Goal: Task Accomplishment & Management: Use online tool/utility

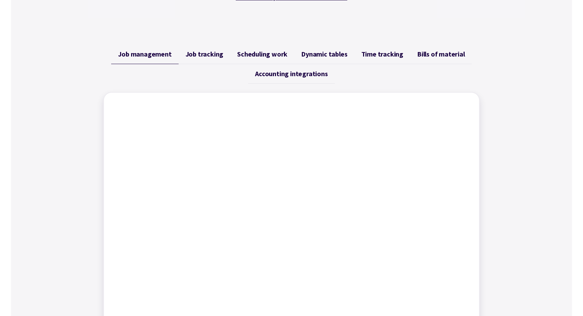
scroll to position [91, 0]
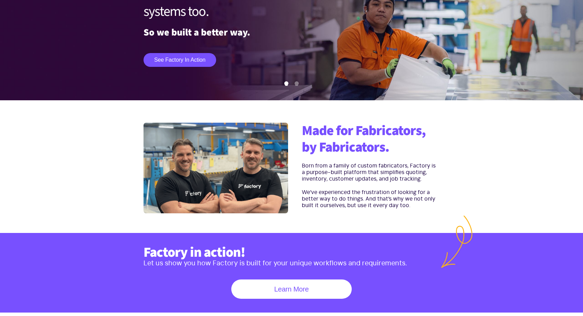
scroll to position [88, 0]
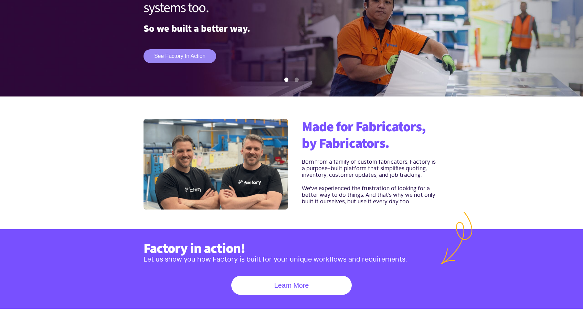
click at [192, 54] on link "See Factory in action" at bounding box center [180, 56] width 73 height 14
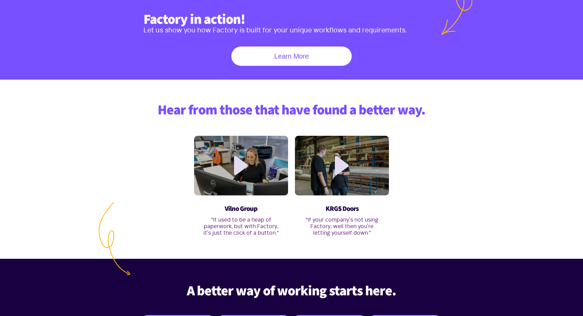
scroll to position [316, 0]
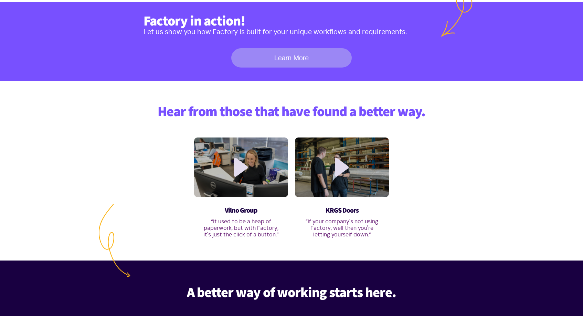
click at [273, 57] on link "Learn More" at bounding box center [291, 57] width 120 height 19
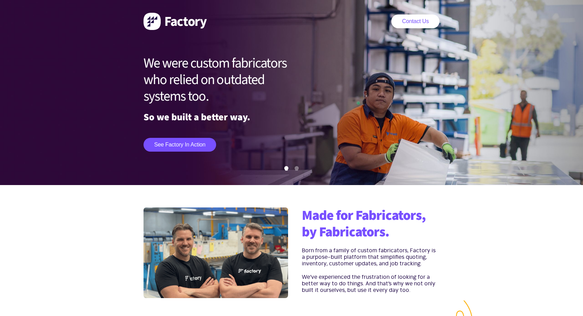
scroll to position [0, 0]
click at [420, 21] on link "Contact Us" at bounding box center [415, 21] width 48 height 14
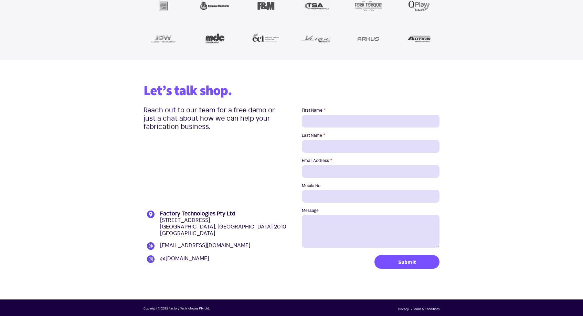
scroll to position [859, 0]
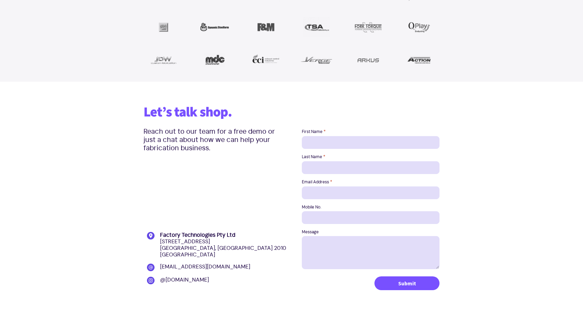
scroll to position [805, 0]
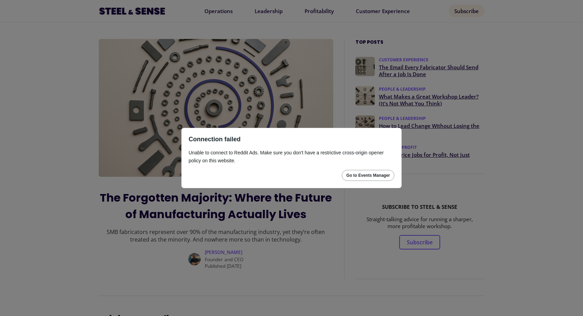
click at [338, 112] on div "Connection failed Unable to connect to Reddit Ads. Make sure you don't have a r…" at bounding box center [291, 158] width 583 height 316
click at [347, 174] on div "Go to Events Manager" at bounding box center [368, 175] width 44 height 6
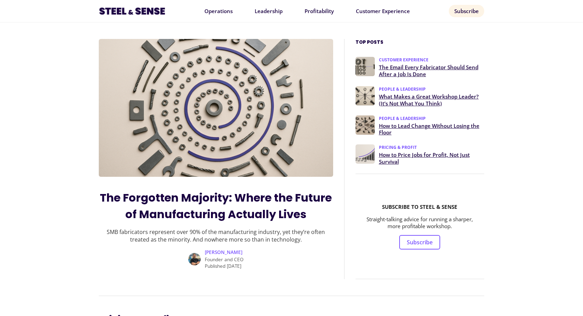
scroll to position [85, 0]
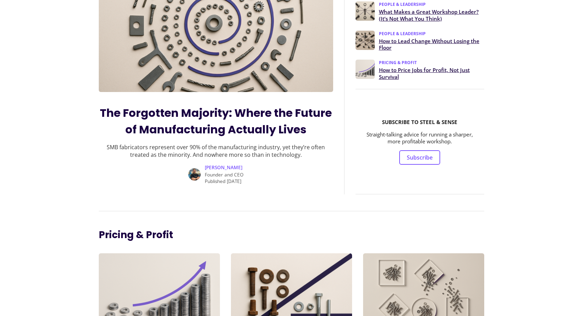
click at [390, 41] on link "How to Lead Change Without Losing the Floor" at bounding box center [431, 45] width 105 height 14
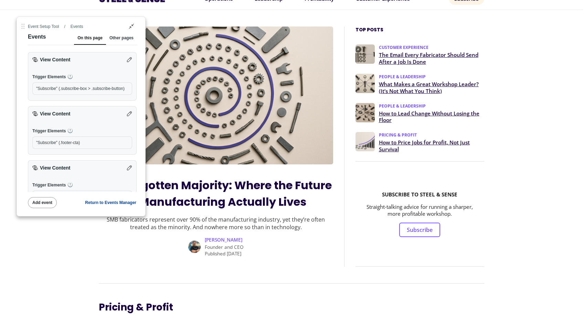
scroll to position [21, 0]
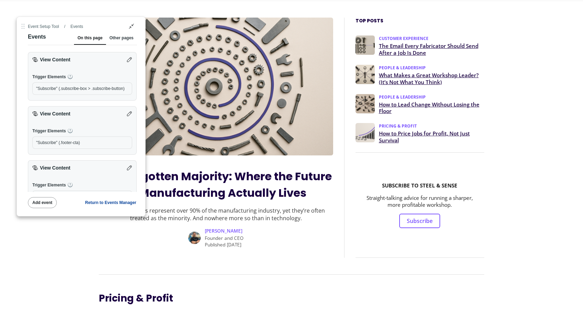
click at [413, 47] on link "The Email Every Fabricator Should Send After a Job Is Done" at bounding box center [431, 50] width 105 height 14
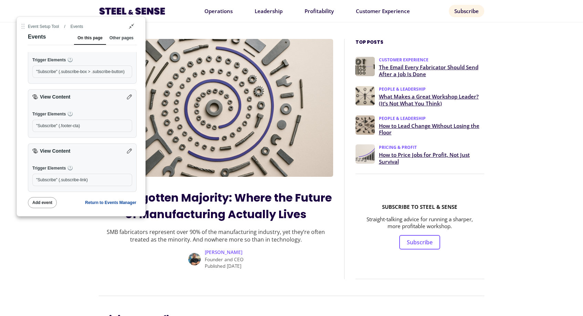
scroll to position [17, 0]
click at [119, 38] on div "Other pages" at bounding box center [121, 39] width 24 height 9
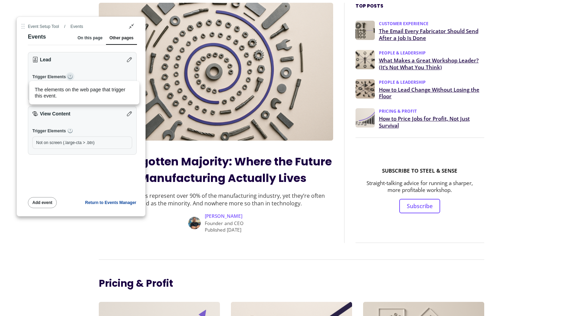
scroll to position [38, 0]
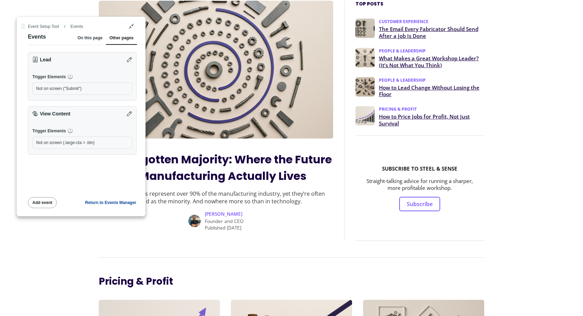
click at [97, 42] on div "On this page" at bounding box center [89, 39] width 25 height 9
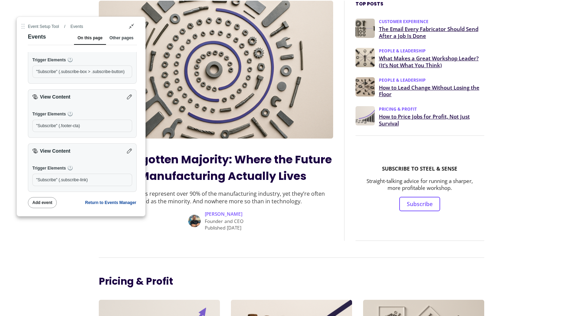
scroll to position [17, 0]
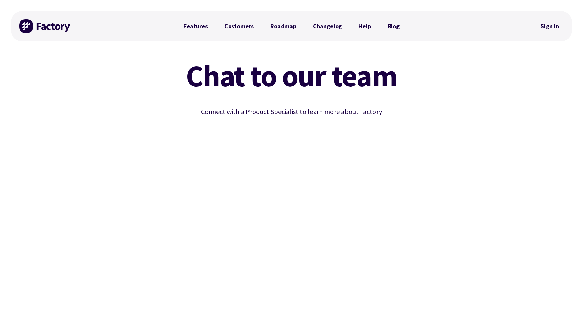
click at [128, 107] on div "Chat to our team Connect with a Product Specialist to learn more about Factory" at bounding box center [292, 225] width 330 height 347
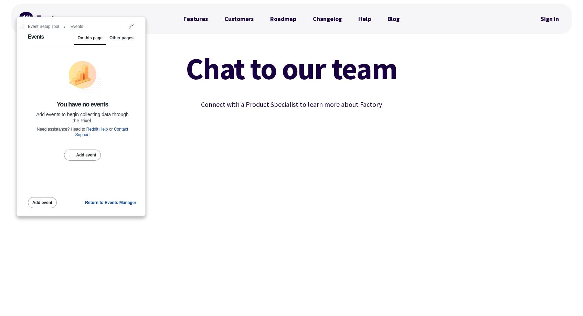
scroll to position [9, 0]
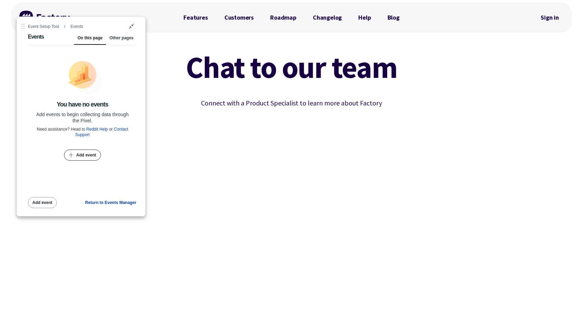
click at [84, 154] on div "Add event" at bounding box center [86, 155] width 20 height 6
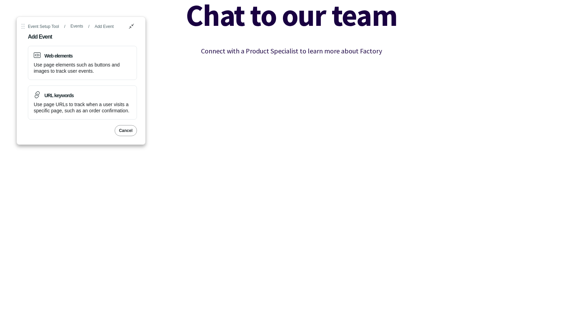
scroll to position [36, 0]
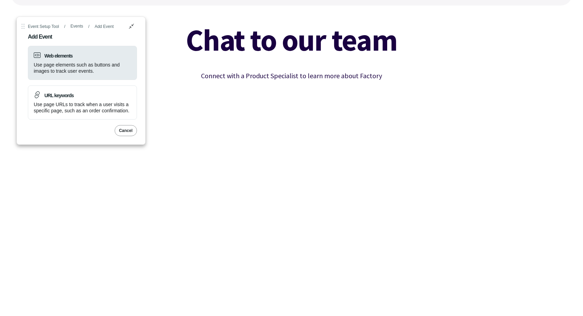
click at [81, 66] on div "Use page elements such as buttons and images to track user events." at bounding box center [82, 68] width 97 height 12
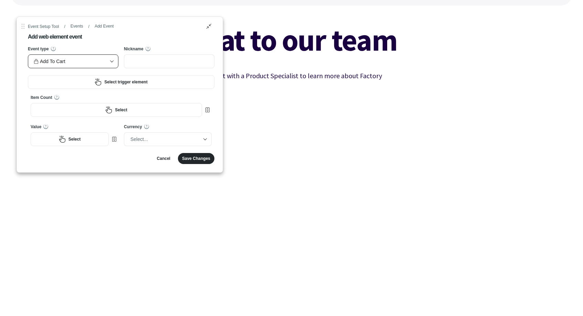
click at [108, 61] on div "Reddit Event Setup Tool" at bounding box center [112, 61] width 12 height 10
click at [99, 61] on div "Add To Cart" at bounding box center [70, 61] width 72 height 10
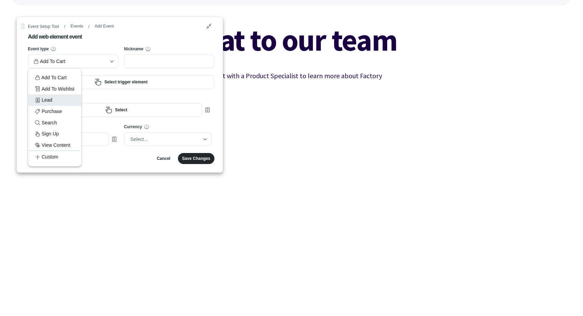
click at [55, 98] on div "Lead" at bounding box center [54, 100] width 39 height 8
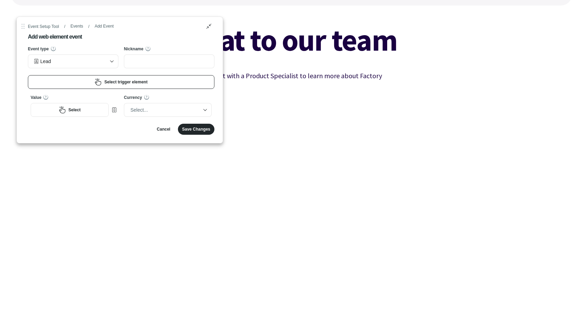
click at [135, 79] on button "Select trigger element" at bounding box center [121, 82] width 187 height 14
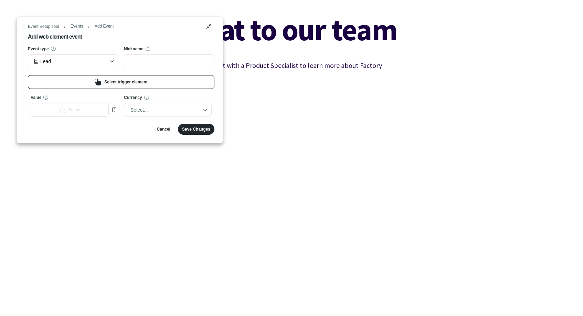
scroll to position [62, 0]
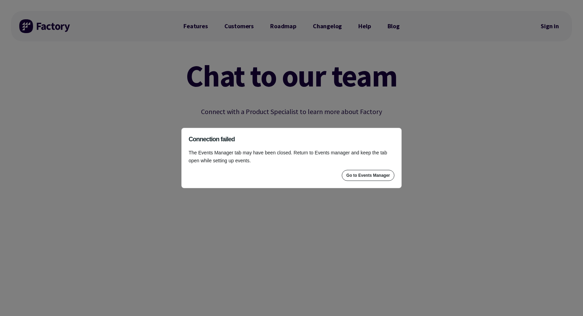
click at [379, 173] on div "Go to Events Manager" at bounding box center [368, 175] width 44 height 6
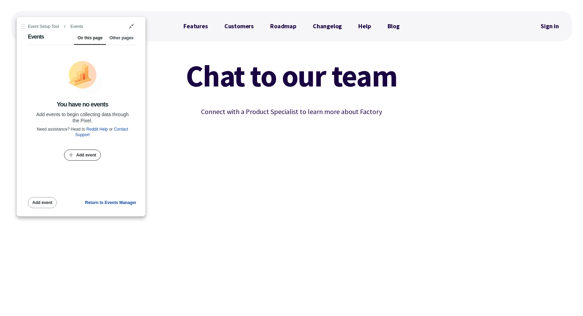
click at [83, 156] on div "Add event" at bounding box center [86, 155] width 20 height 6
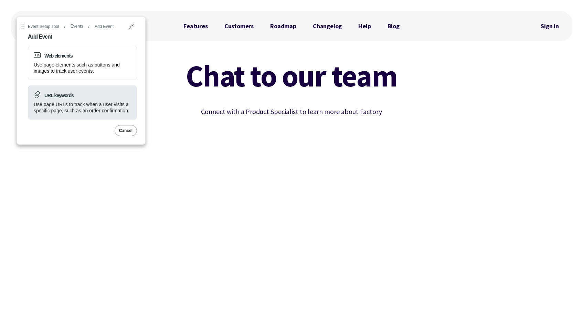
click at [75, 112] on div "Use page URLs to track when a user visits a specific page, such as an order con…" at bounding box center [82, 107] width 97 height 12
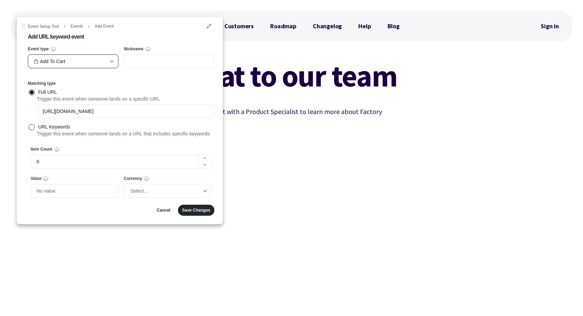
click at [85, 64] on div "Add To Cart" at bounding box center [70, 61] width 72 height 10
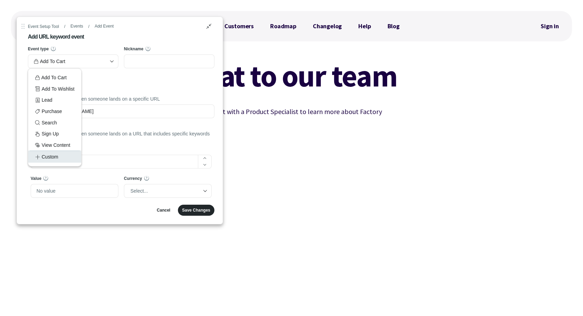
click at [53, 154] on div "Custom" at bounding box center [54, 156] width 39 height 10
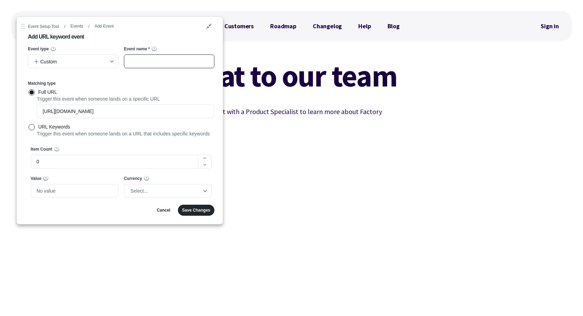
click at [145, 59] on input "Event name *" at bounding box center [169, 61] width 91 height 14
radio input "true"
type input "C"
radio input "true"
type input "Ch"
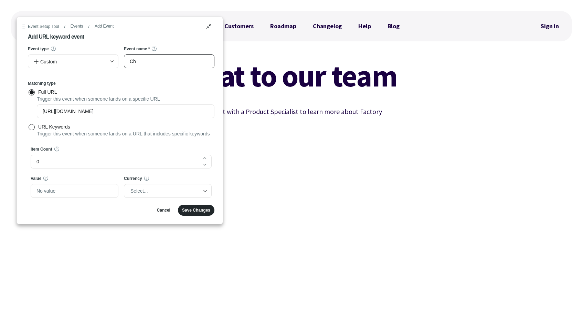
radio input "true"
type input "Cha"
radio input "true"
type input "Chat"
radio input "true"
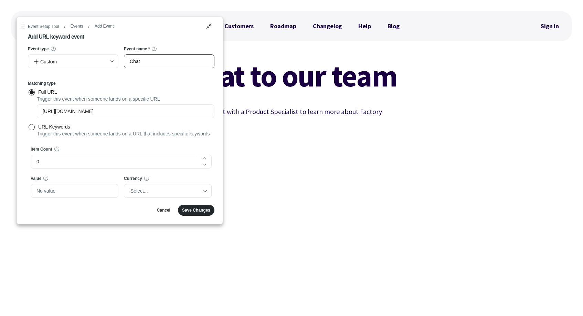
type input "Cha"
radio input "true"
type input "Ch"
radio input "true"
type input "C"
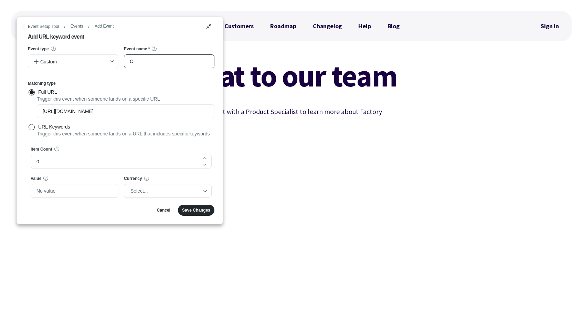
radio input "true"
type input "C"
radio input "true"
type input "Ch"
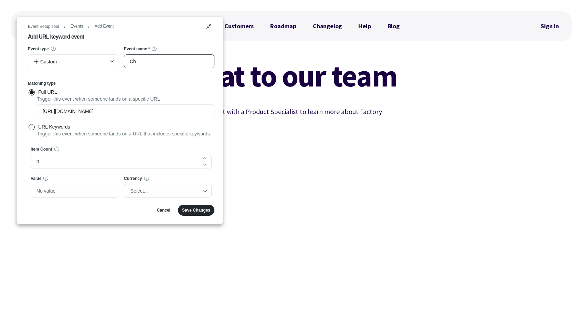
radio input "true"
type input "Cha"
radio input "true"
type input "Chat"
radio input "true"
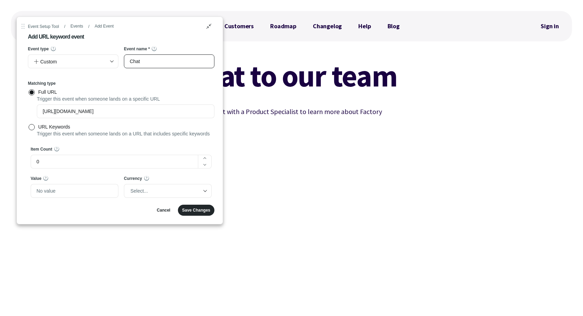
type input "Chat-"
radio input "true"
type input "Chat-T"
radio input "true"
type input "Chat-To"
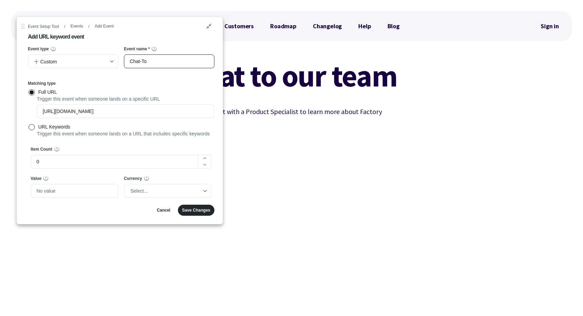
radio input "true"
type input "Chat-T"
radio input "true"
type input "Chat-"
radio input "true"
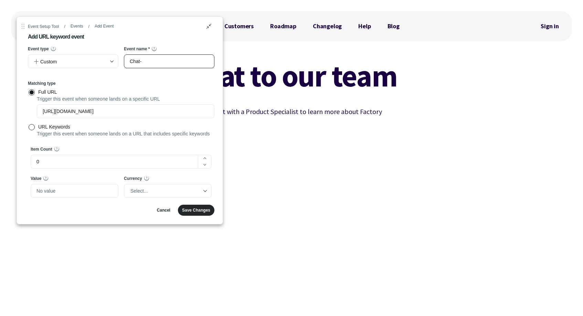
type input "Chat"
radio input "true"
type input "ChatT"
radio input "true"
type input "ChatTo"
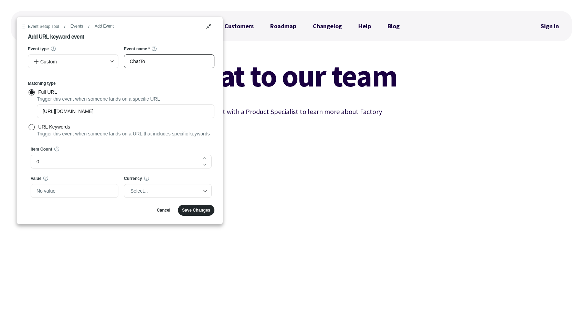
radio input "true"
type input "ChatToO"
radio input "true"
type input "ChatToOu"
radio input "true"
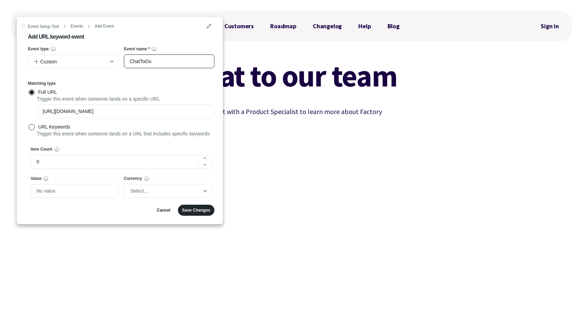
type input "ChatToOur"
radio input "true"
type input "ChatToOurT"
radio input "true"
type input "ChatToOurTe"
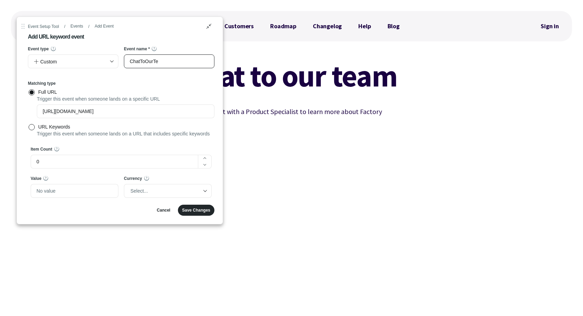
radio input "true"
type input "ChatToOurTea"
radio input "true"
type input "ChatToOurTeam"
click at [157, 87] on div "Matching type Full URL Trigger this event when someone lands on a specific URL …" at bounding box center [121, 109] width 187 height 57
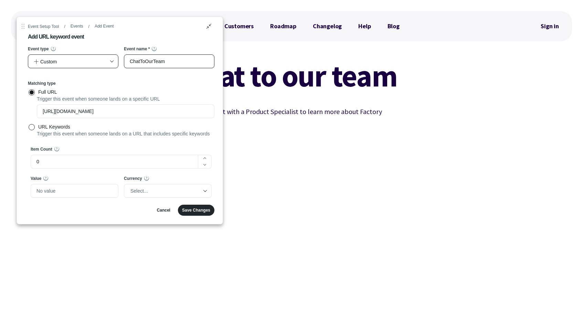
drag, startPoint x: 174, startPoint y: 62, endPoint x: 104, endPoint y: 62, distance: 70.2
click at [104, 62] on div "Event type Custom Event name * 13 / ChatToOurTeam" at bounding box center [121, 58] width 187 height 24
radio input "true"
type input "c"
radio input "true"
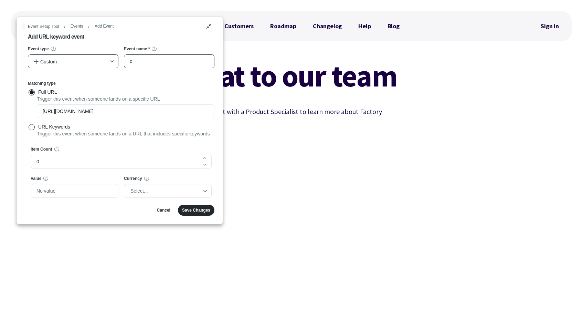
type input "ch"
radio input "true"
type input "cha"
radio input "true"
type input "chat"
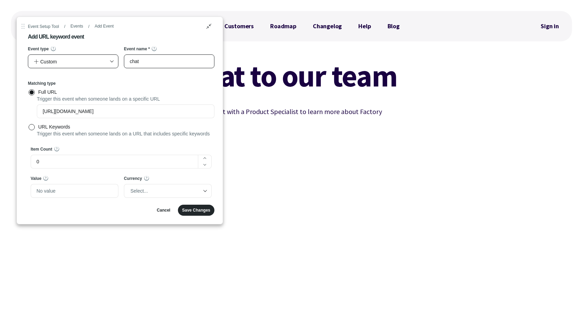
radio input "true"
type input "chat-"
radio input "true"
type input "chat-t"
radio input "true"
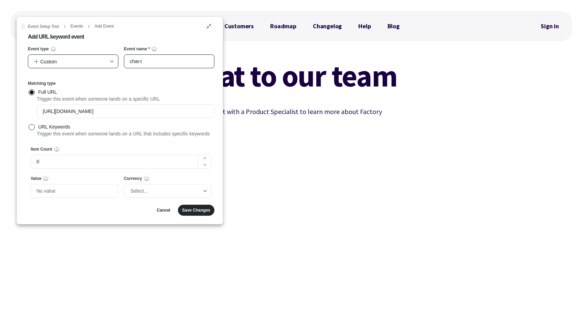
type input "chat-to"
radio input "true"
type input "chat-to-"
radio input "true"
type input "chat-to-o"
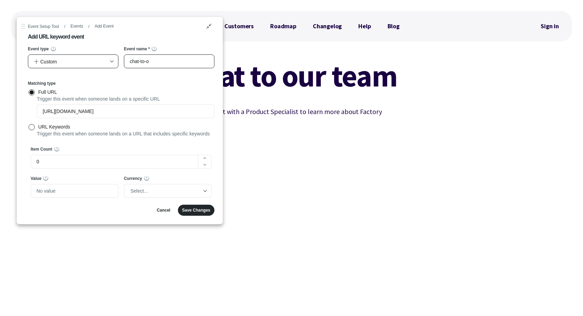
radio input "true"
type input "chat-to-ou"
radio input "true"
type input "chat-to-our"
radio input "true"
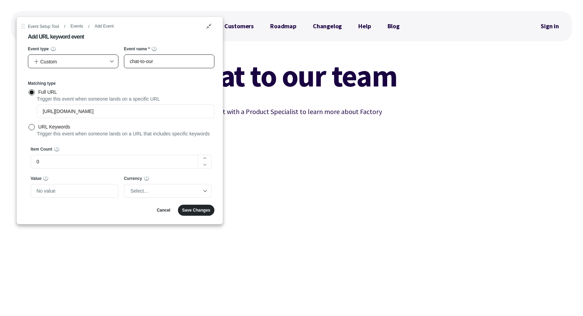
type input "chat-to-our-"
radio input "true"
type input "chat-to-our-t"
radio input "true"
type input "chat-to-our-te"
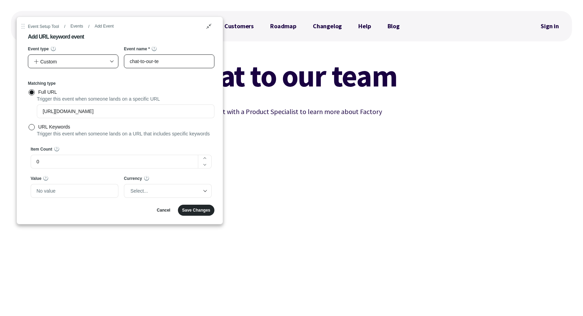
radio input "true"
type input "chat-to-our-tea"
radio input "true"
type input "chat-to-our-team"
click at [154, 82] on div "Matching type" at bounding box center [121, 84] width 187 height 6
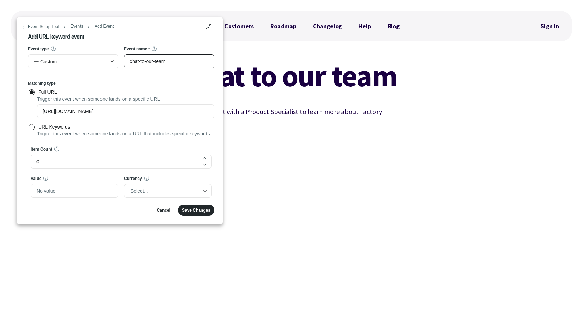
drag, startPoint x: 192, startPoint y: 64, endPoint x: 118, endPoint y: 52, distance: 75.7
click at [118, 52] on div "Event type Custom Event name * 16 / chat-to-our-team" at bounding box center [121, 58] width 187 height 24
click at [179, 88] on div "Matching type Full URL Trigger this event when someone lands on a specific URL …" at bounding box center [121, 109] width 187 height 57
click at [193, 213] on div "Save Changes" at bounding box center [196, 210] width 28 height 6
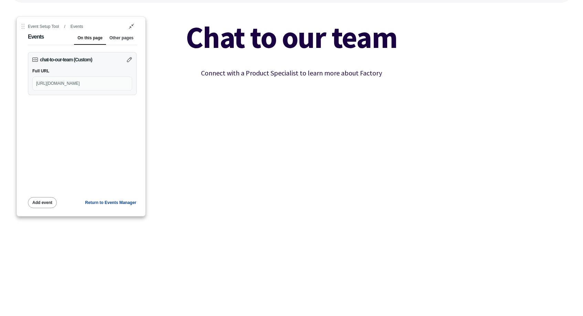
scroll to position [68, 0]
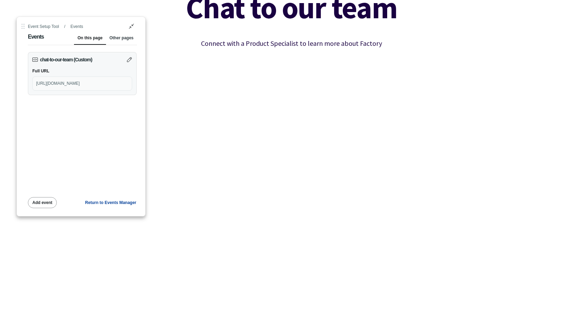
drag, startPoint x: 127, startPoint y: 84, endPoint x: 36, endPoint y: 85, distance: 91.6
click at [36, 85] on div "https://www.factory.app/chat-to-our-team/" at bounding box center [82, 83] width 100 height 14
copy div "https://www.factory.app/chat-to-our-team/"
